Goal: Find contact information: Find contact information

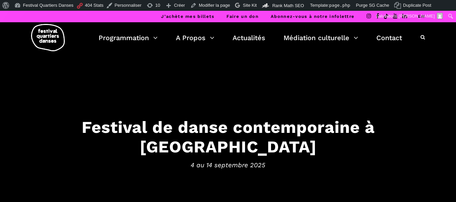
click at [241, 38] on link "Actualités" at bounding box center [249, 37] width 33 height 11
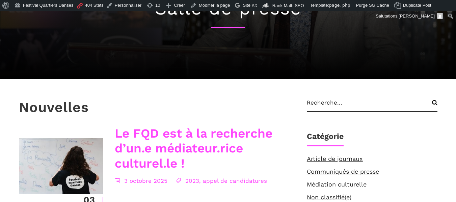
click at [196, 135] on link "Le FQD est à la recherche d’un.e médiateur.rice culturel.le !" at bounding box center [194, 148] width 158 height 45
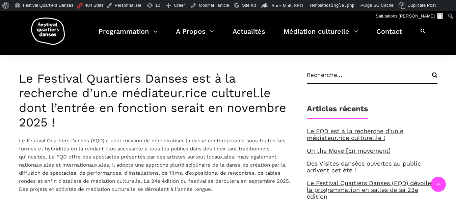
scroll to position [169, 0]
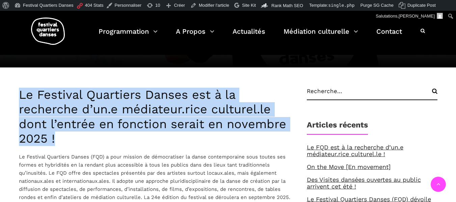
drag, startPoint x: 17, startPoint y: 89, endPoint x: 82, endPoint y: 140, distance: 82.7
copy h3 "Le Festival Quartiers Danses est à la recherche d’un.e médiateur.rice culturel.…"
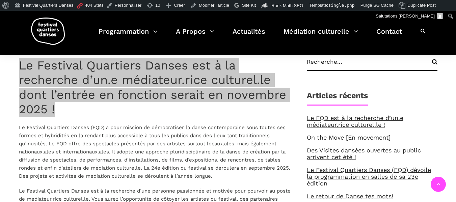
scroll to position [236, 0]
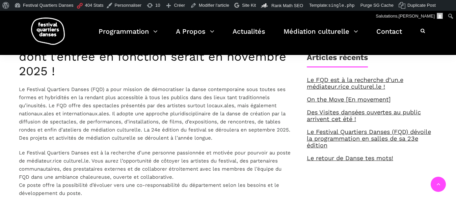
click at [38, 102] on p "Le Festival Quartiers Danses (FQD) a pour mission de démocratiser la danse cont…" at bounding box center [156, 113] width 274 height 57
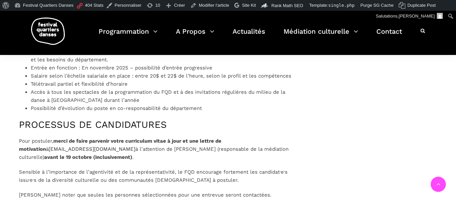
scroll to position [743, 0]
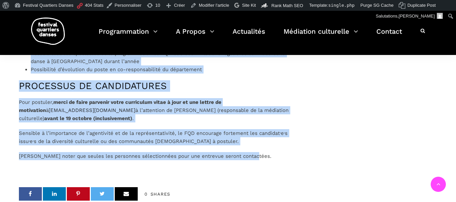
drag, startPoint x: 16, startPoint y: 87, endPoint x: 282, endPoint y: 158, distance: 275.4
copy div "Le Festival Quartiers Danses (FQD) a pour mission de démocratiser la danse cont…"
click at [114, 158] on p "Veuillez noter que seules les personnes sélectionnées pour une entrevue seront …" at bounding box center [156, 156] width 274 height 8
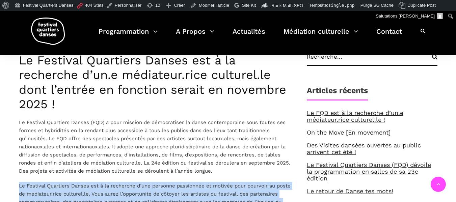
scroll to position [236, 0]
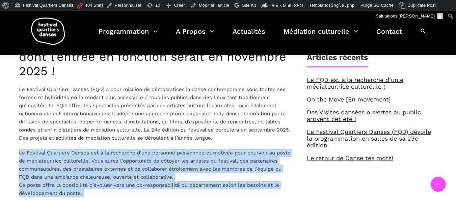
drag, startPoint x: 245, startPoint y: 150, endPoint x: 19, endPoint y: 154, distance: 225.9
copy div "Le Festival Quartiers Danses est à la recherche d’une personne passionnée et mo…"
click at [383, 30] on link "Contact" at bounding box center [389, 36] width 26 height 20
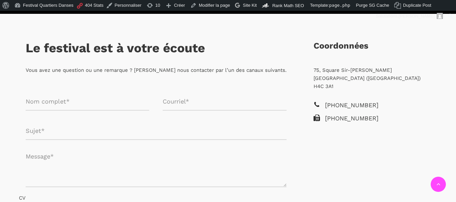
scroll to position [135, 0]
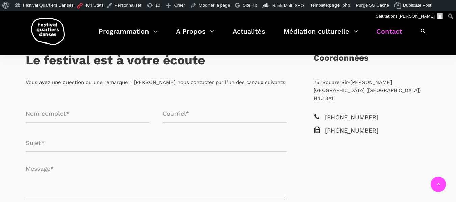
drag, startPoint x: 312, startPoint y: 81, endPoint x: 410, endPoint y: 82, distance: 98.2
click at [410, 82] on div "75, Square Sir-Georges-Étienne-Cartier Montréal (Québec) H4C 3A1" at bounding box center [372, 95] width 131 height 34
copy p "75, Square Sir-Georges-Étienne-Cartier"
click at [356, 130] on div "+1 514-751-2207 +1 514-507-8697" at bounding box center [372, 131] width 131 height 36
drag, startPoint x: 379, startPoint y: 109, endPoint x: 326, endPoint y: 111, distance: 53.7
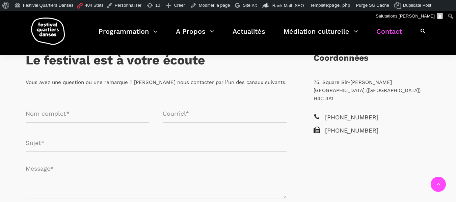
click at [326, 113] on span "[PHONE_NUMBER]" at bounding box center [378, 118] width 106 height 10
copy span "[PHONE_NUMBER]"
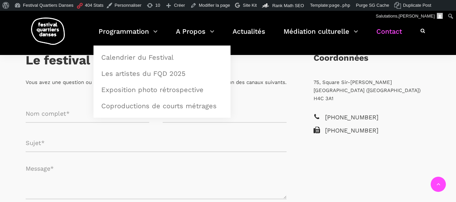
click at [38, 25] on img at bounding box center [48, 31] width 34 height 27
